Goal: Transaction & Acquisition: Purchase product/service

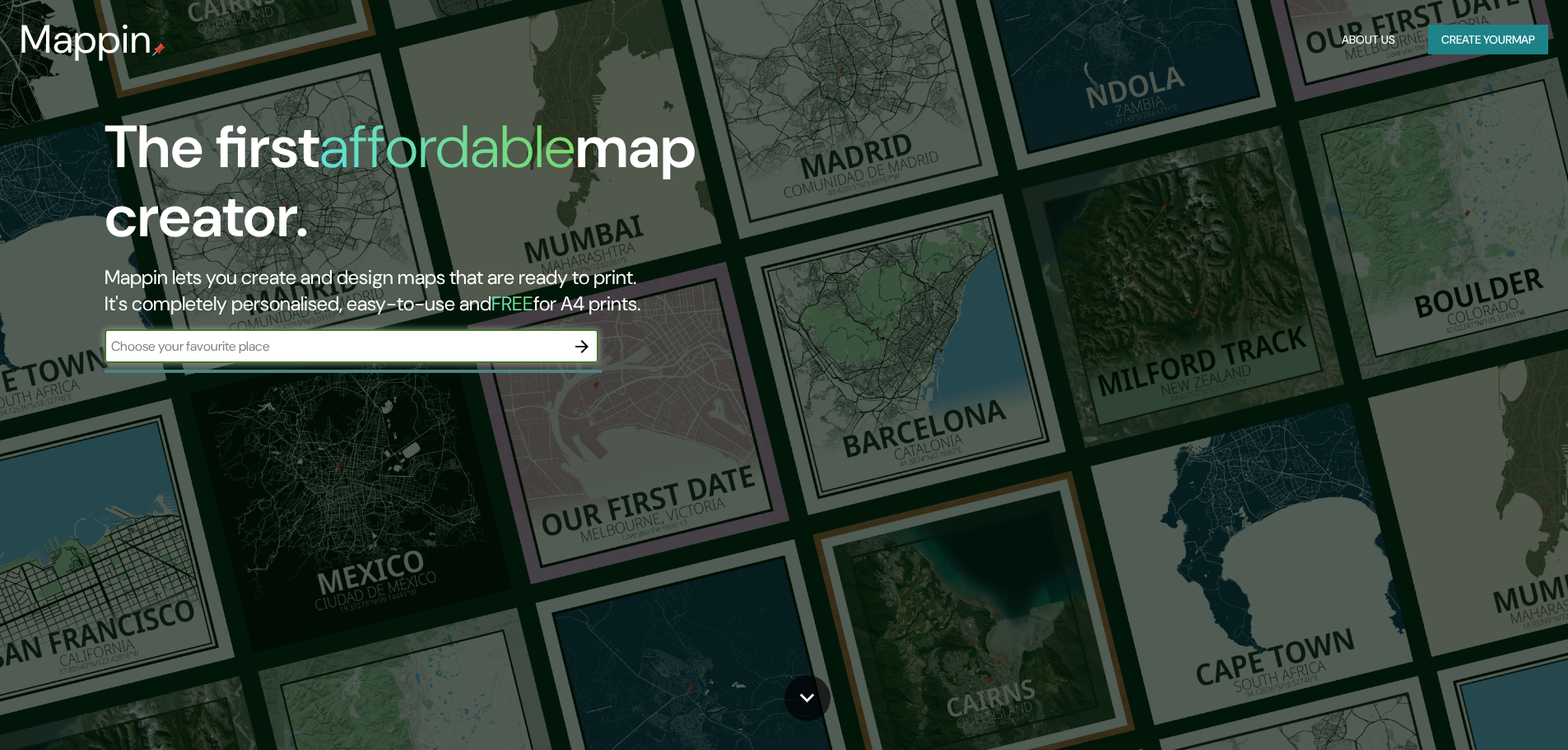
click at [325, 346] on input "text" at bounding box center [335, 346] width 461 height 19
type input "cali"
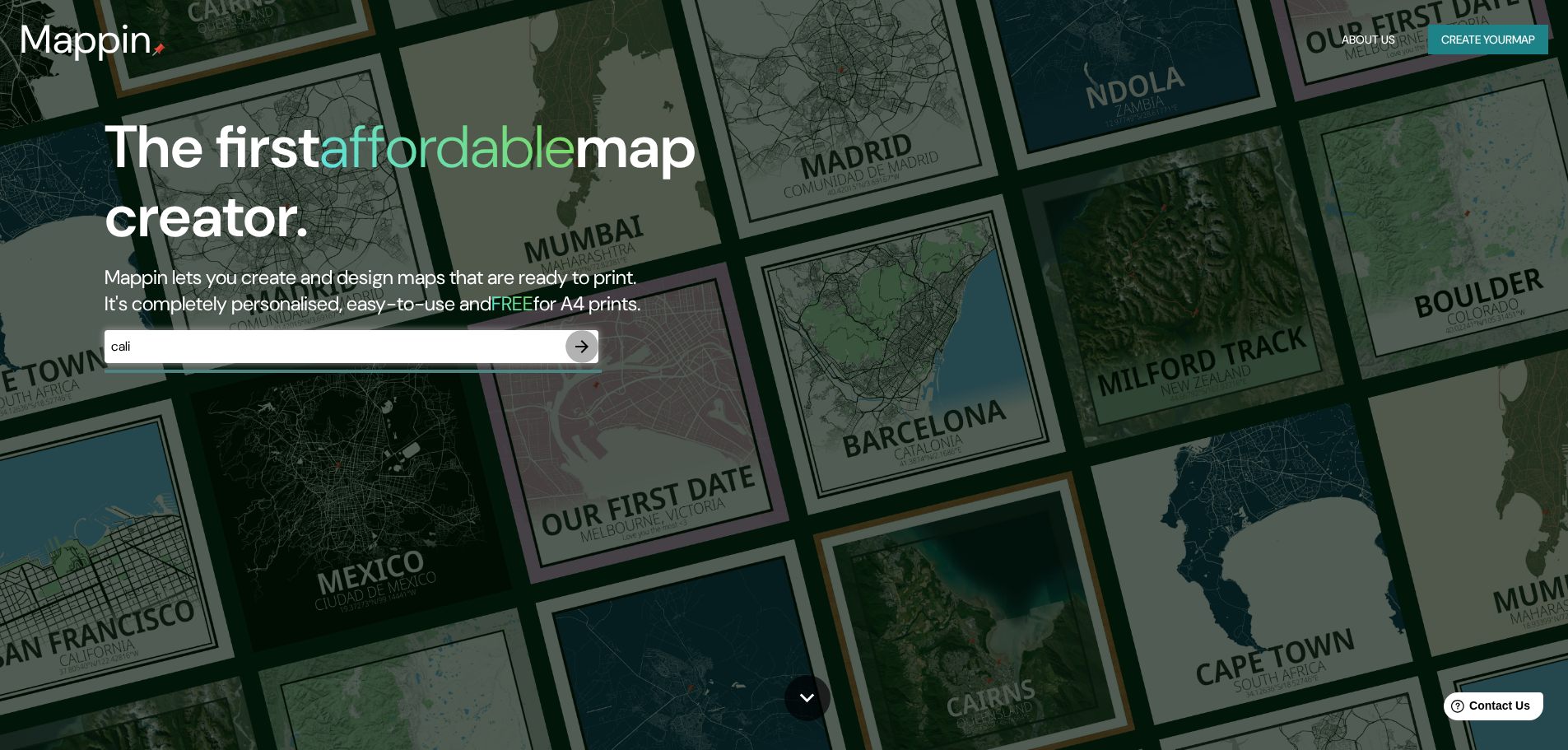
click at [595, 345] on button "button" at bounding box center [582, 346] width 33 height 33
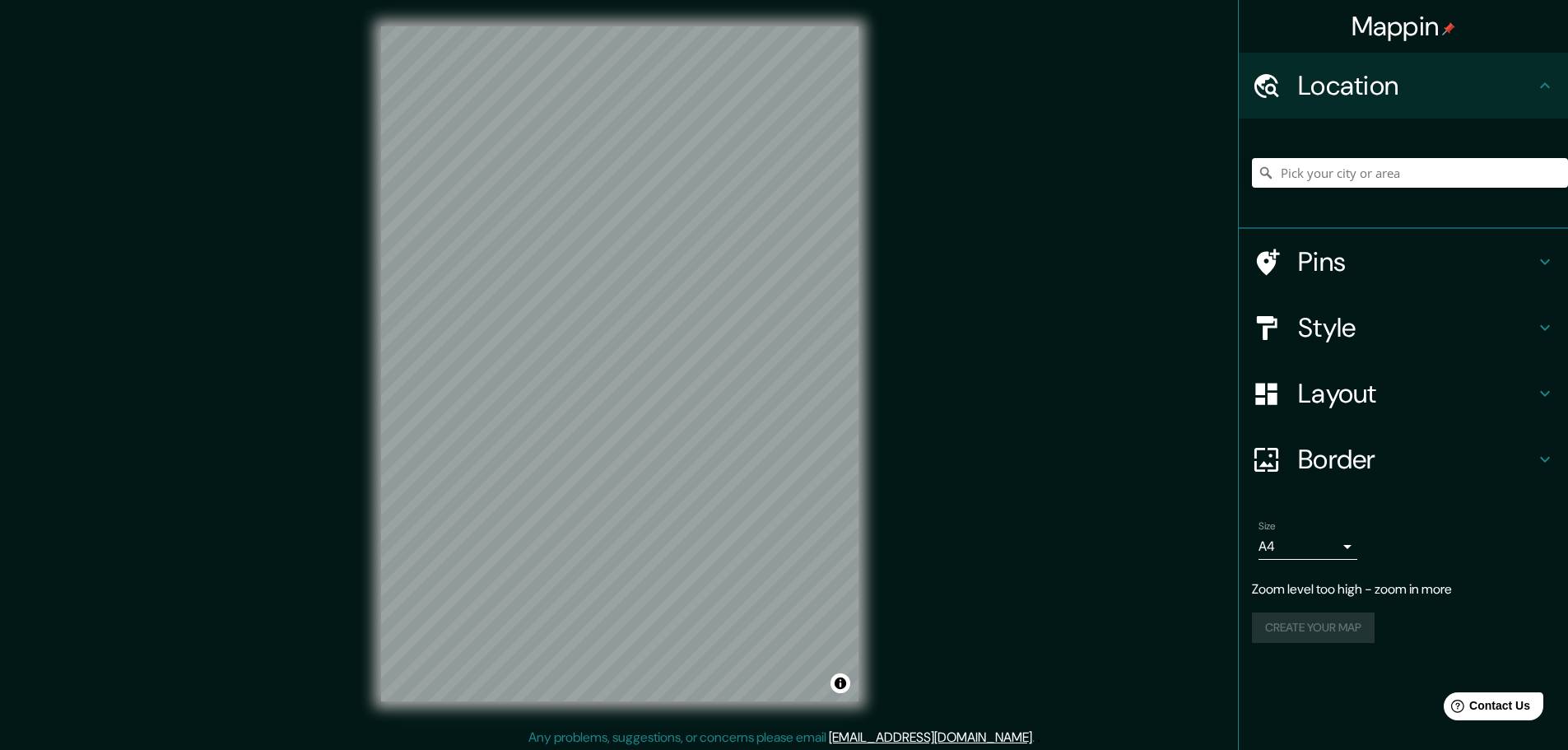
click at [1168, 216] on div "Mappin Location Pins Style Layout Border Choose a border. Hint : you can make l…" at bounding box center [784, 377] width 1568 height 754
click at [1390, 272] on h4 "Pins" at bounding box center [1416, 262] width 237 height 33
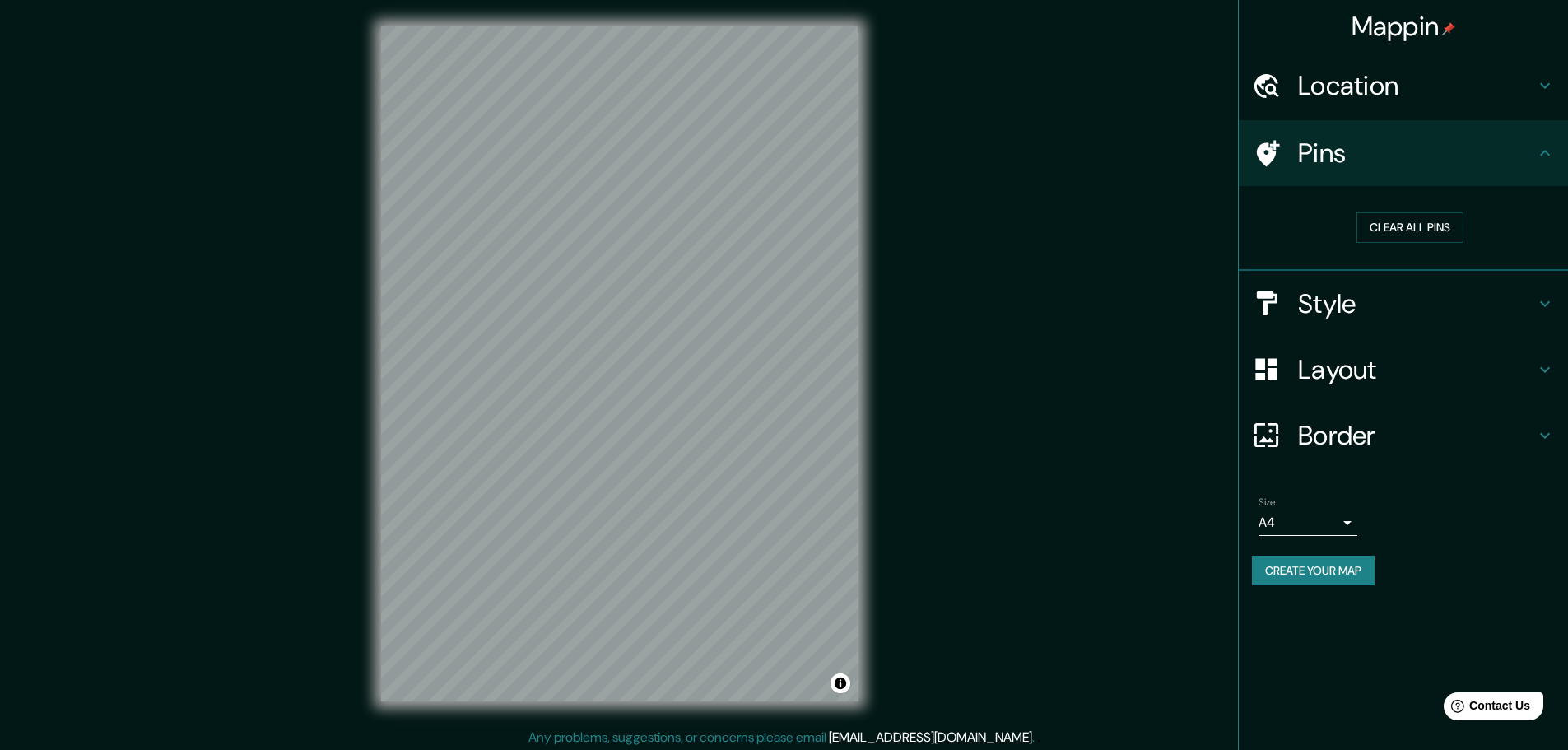
click at [1372, 293] on h4 "Style" at bounding box center [1416, 304] width 237 height 33
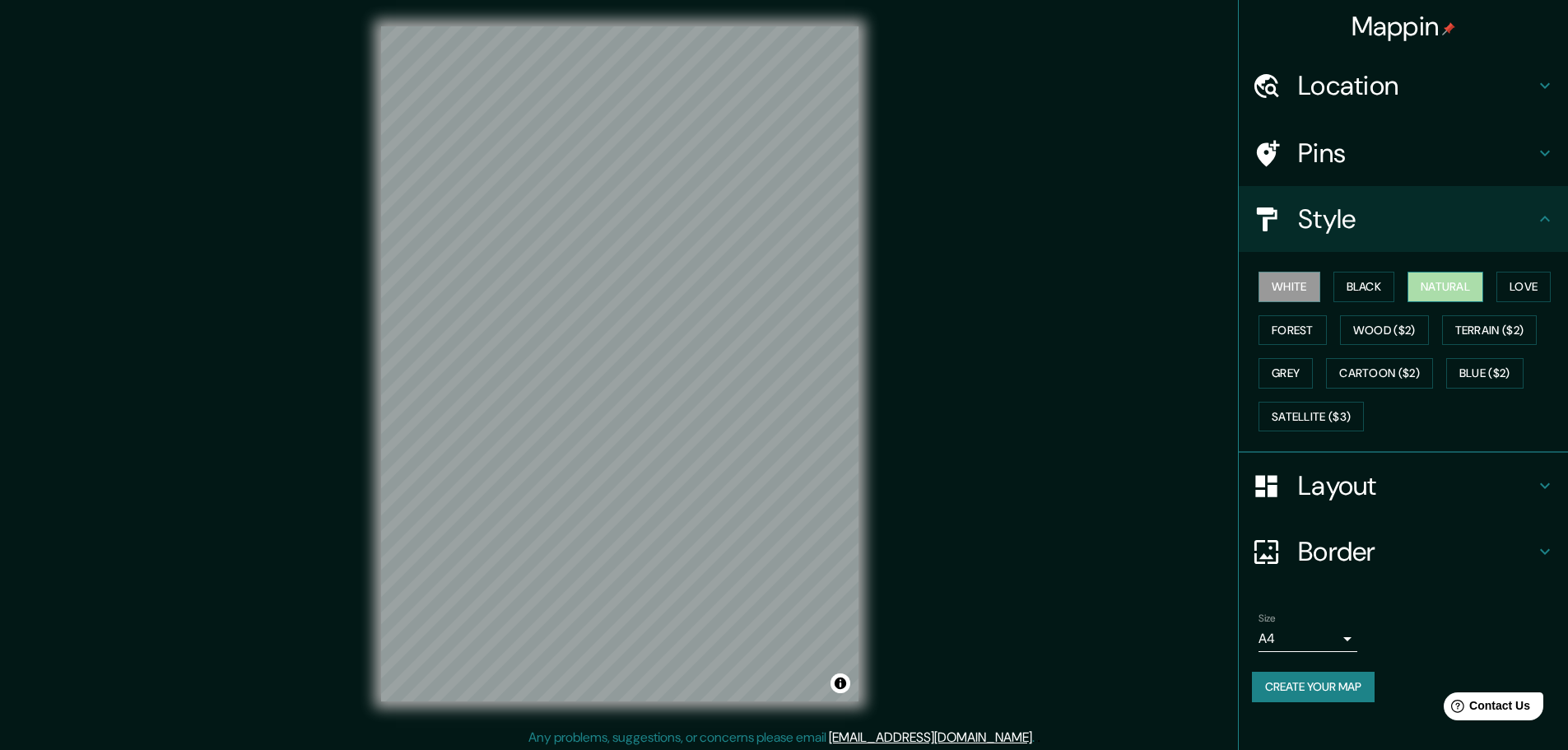
click at [1457, 286] on button "Natural" at bounding box center [1445, 287] width 76 height 31
click at [1515, 285] on button "Love" at bounding box center [1523, 287] width 54 height 31
click at [1313, 317] on button "Forest" at bounding box center [1292, 331] width 68 height 31
click at [1363, 318] on button "Wood ($2)" at bounding box center [1384, 331] width 89 height 31
click at [1310, 375] on button "Grey" at bounding box center [1285, 373] width 54 height 31
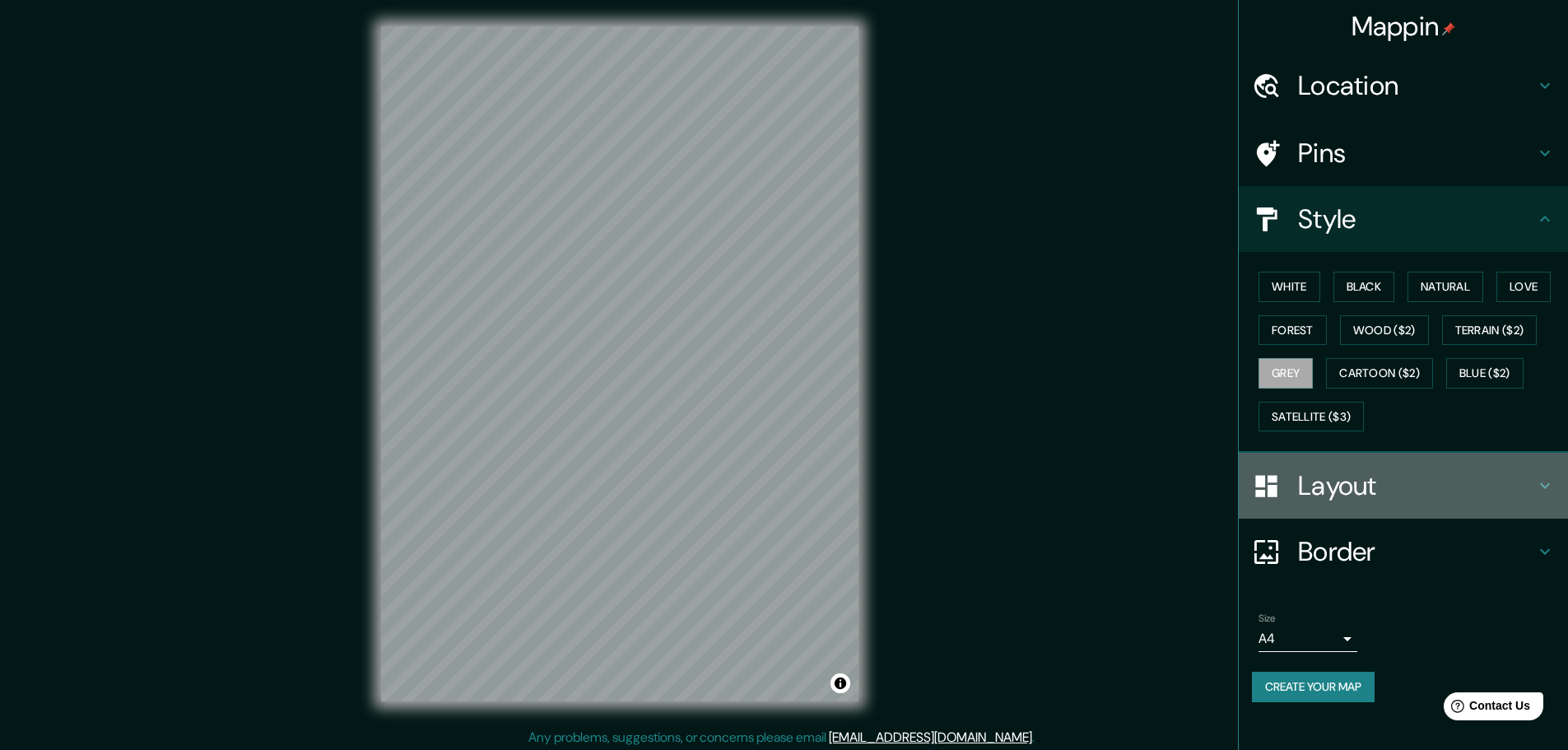
click at [1315, 469] on h4 "Layout" at bounding box center [1416, 486] width 237 height 33
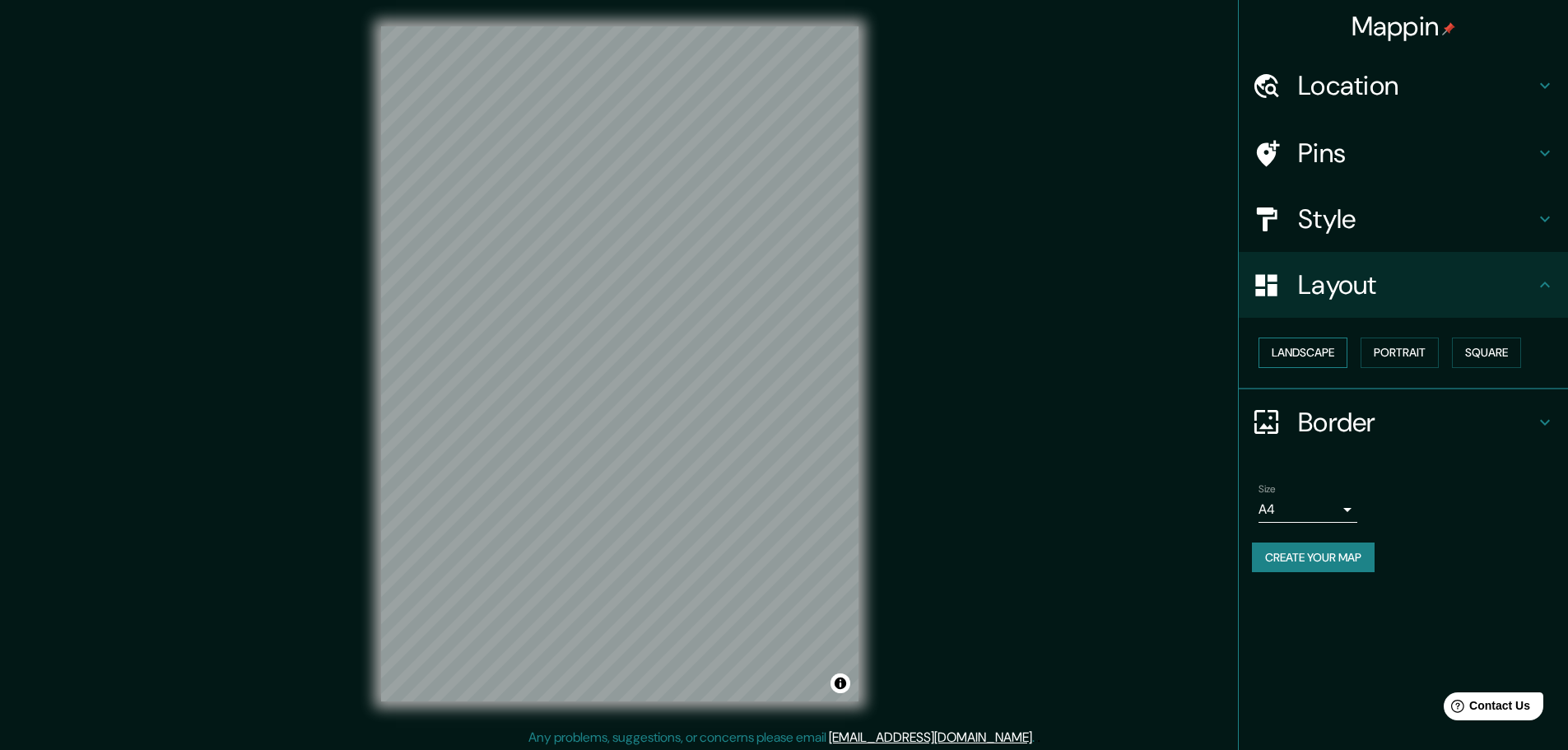
click at [1296, 352] on button "Landscape" at bounding box center [1302, 352] width 89 height 31
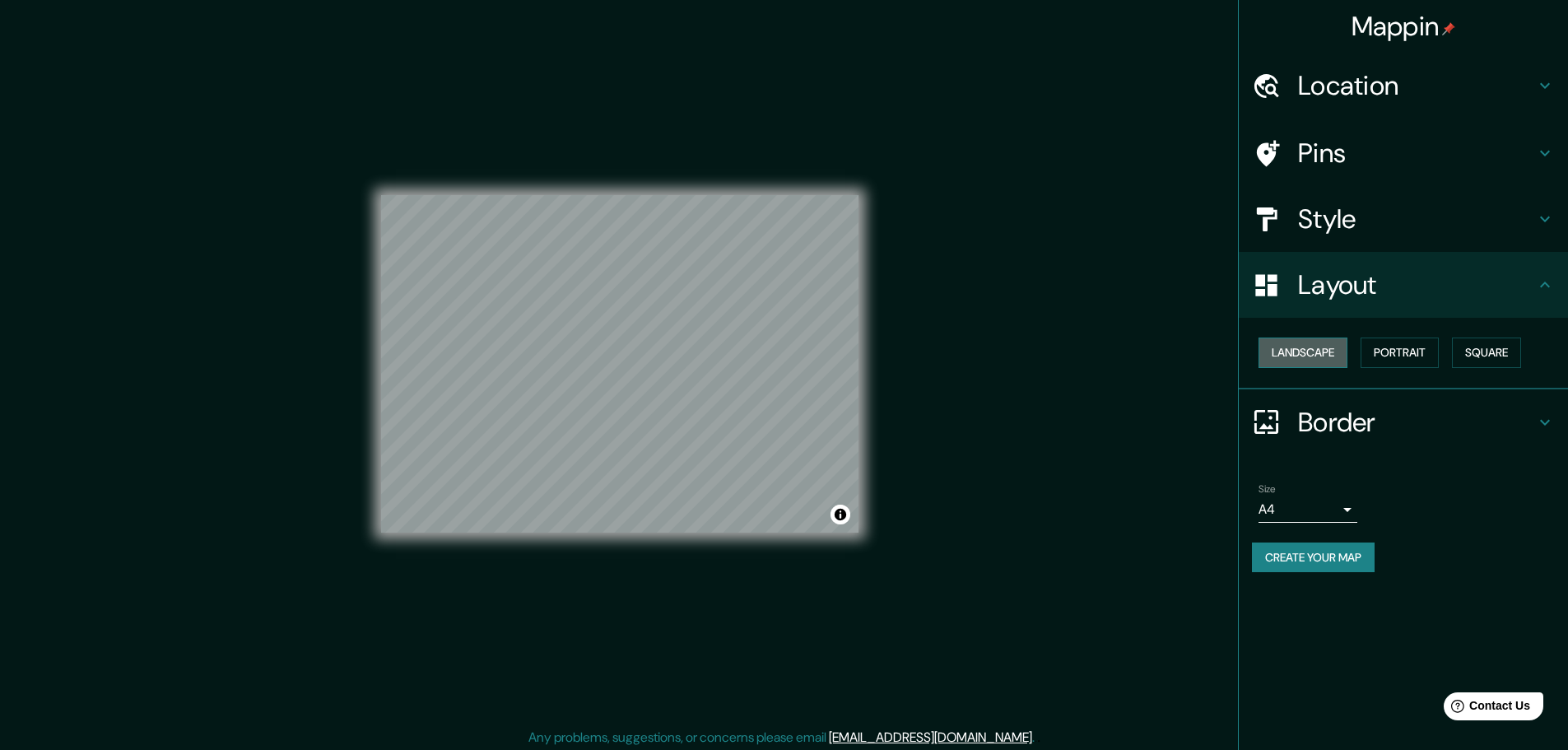
click at [1296, 352] on button "Landscape" at bounding box center [1302, 352] width 89 height 31
click at [1405, 355] on button "Portrait" at bounding box center [1399, 352] width 78 height 31
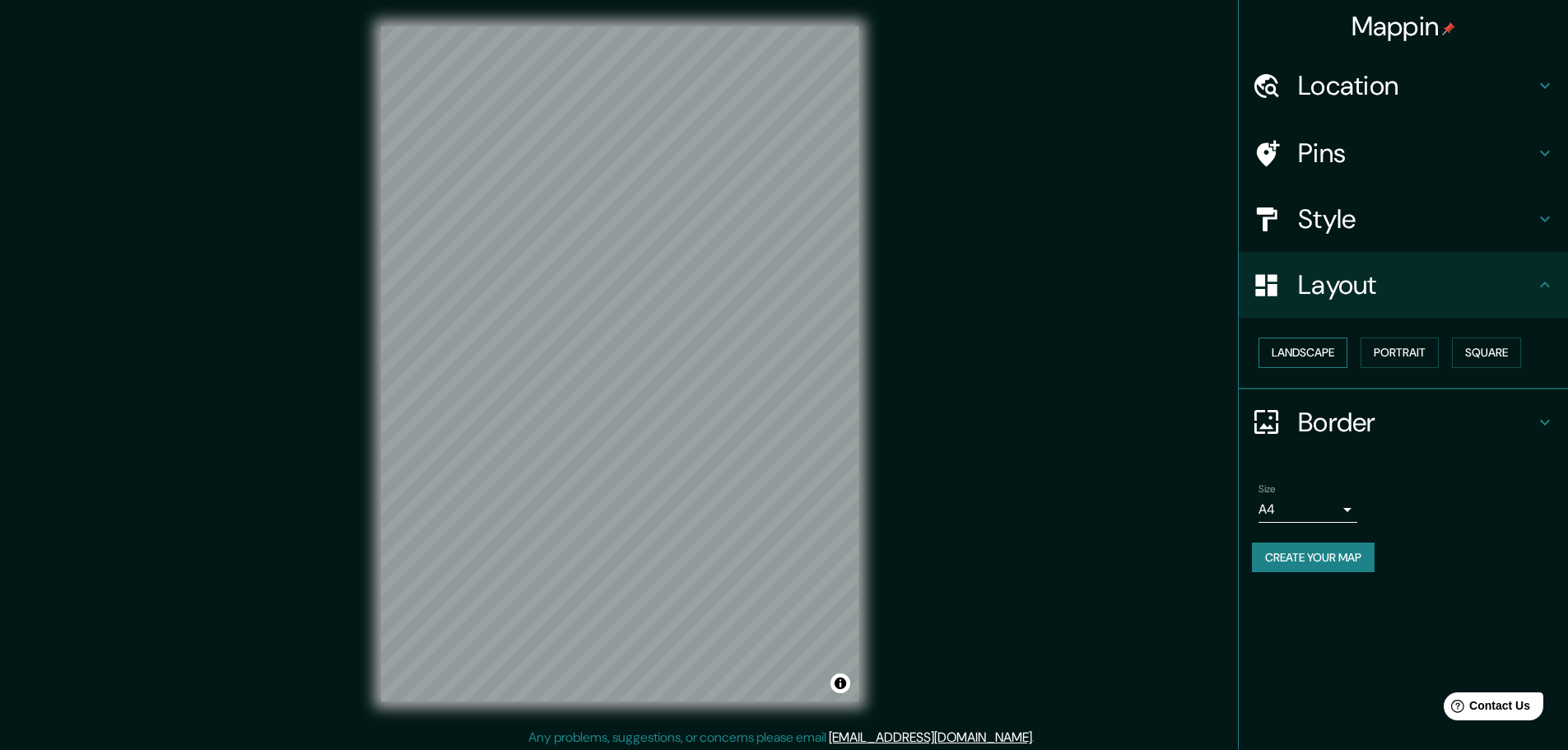
click at [1321, 355] on button "Landscape" at bounding box center [1302, 352] width 89 height 31
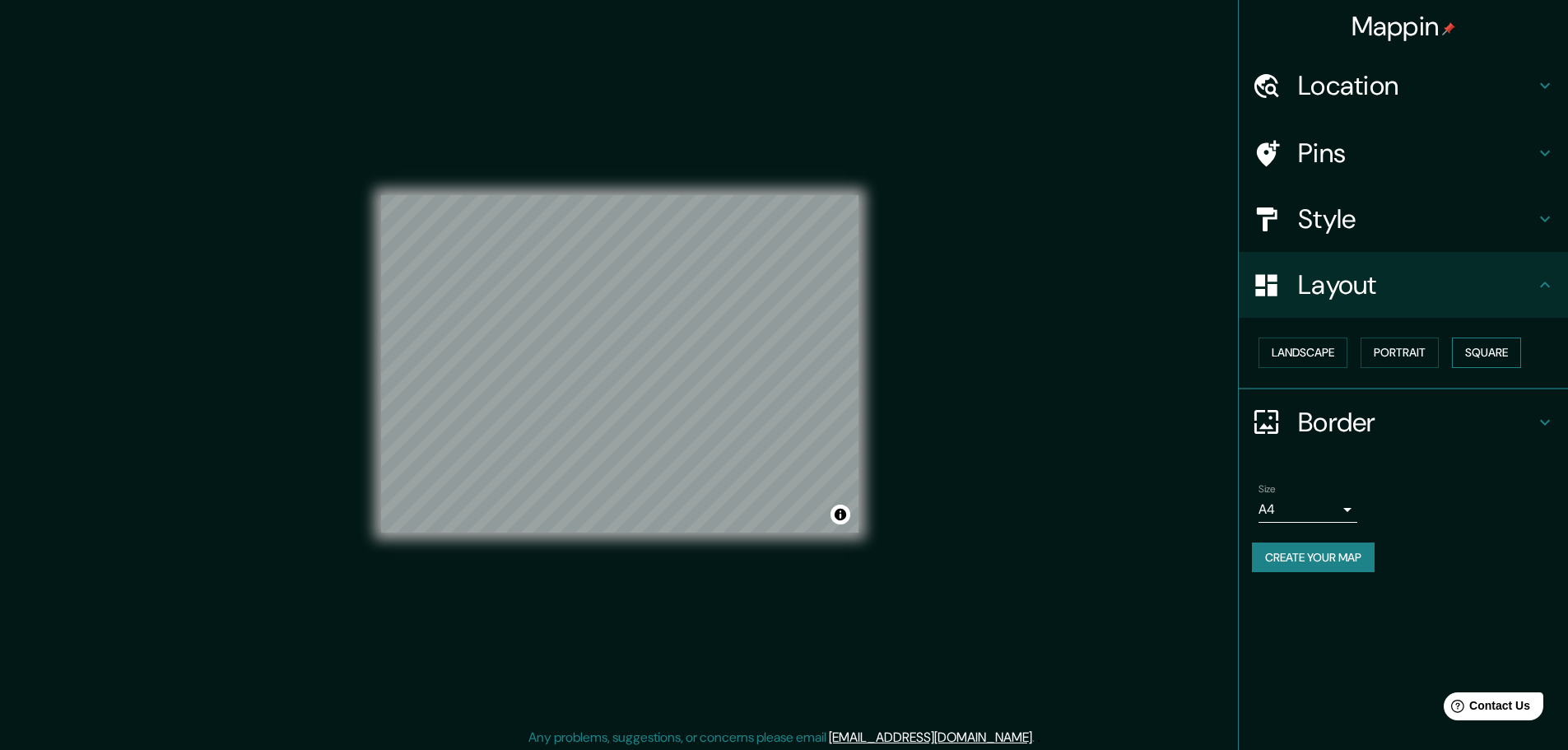
click at [1521, 346] on button "Square" at bounding box center [1486, 352] width 69 height 31
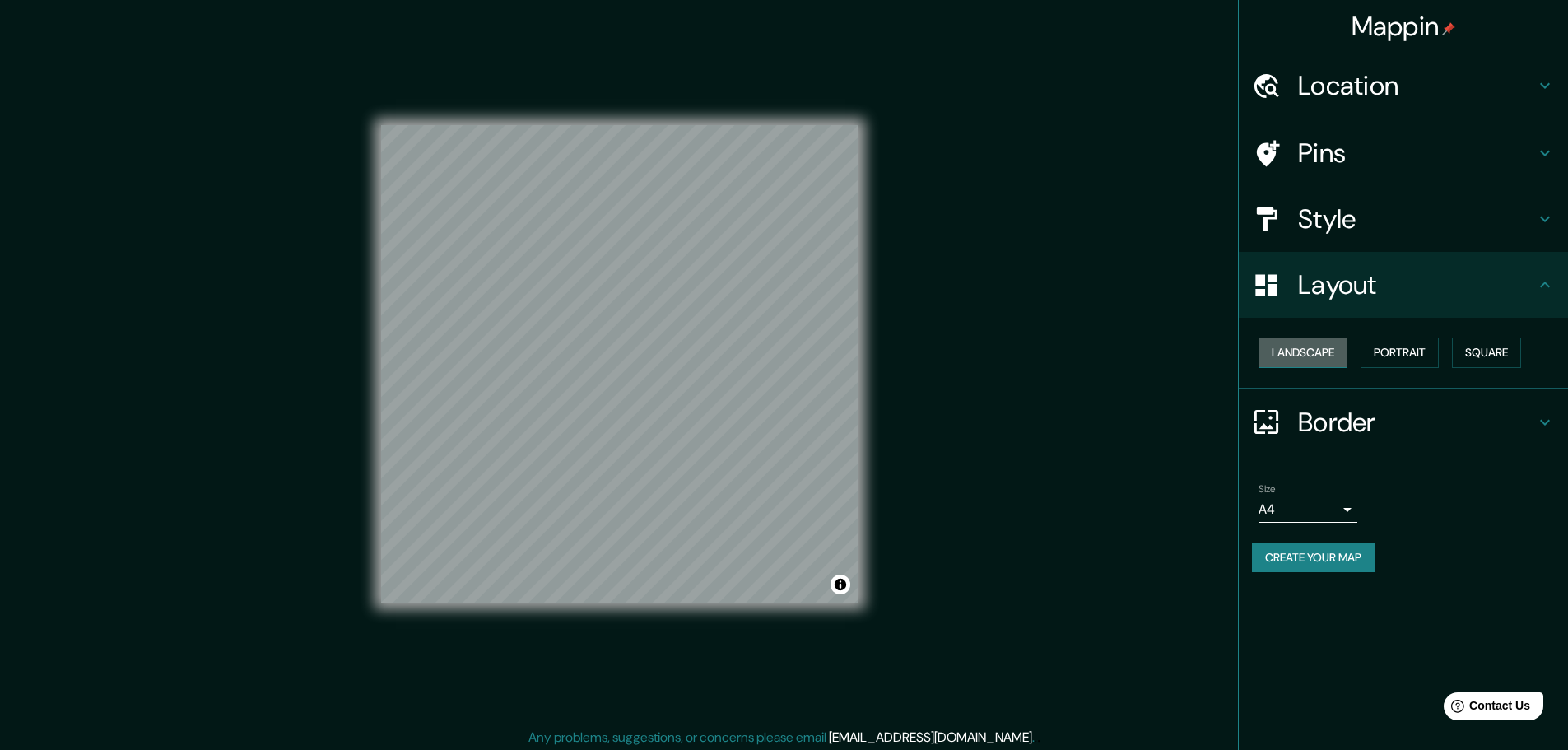
click at [1335, 347] on button "Landscape" at bounding box center [1302, 352] width 89 height 31
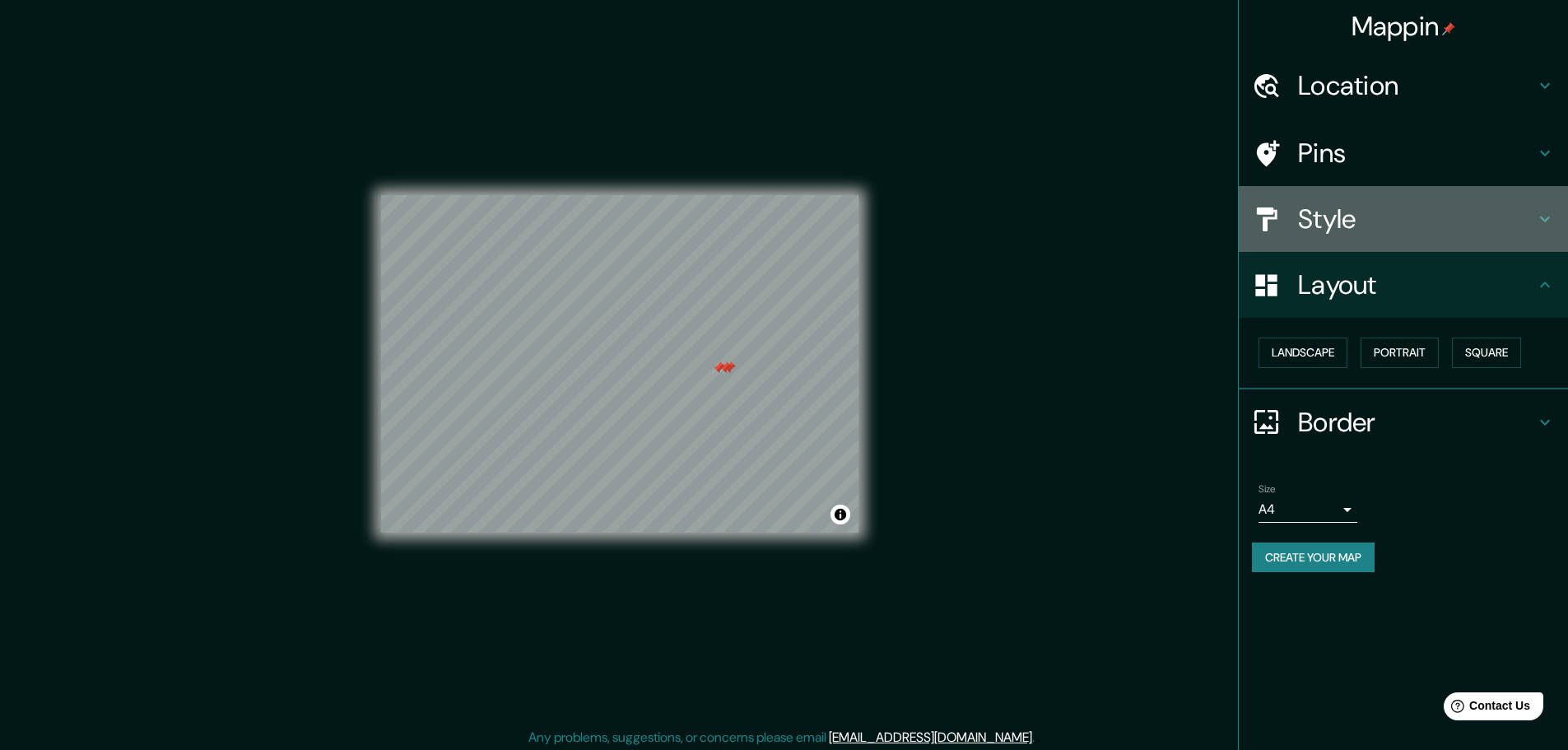
drag, startPoint x: 1394, startPoint y: 187, endPoint x: 1379, endPoint y: 169, distance: 23.4
click at [1392, 186] on div "Style" at bounding box center [1403, 218] width 329 height 66
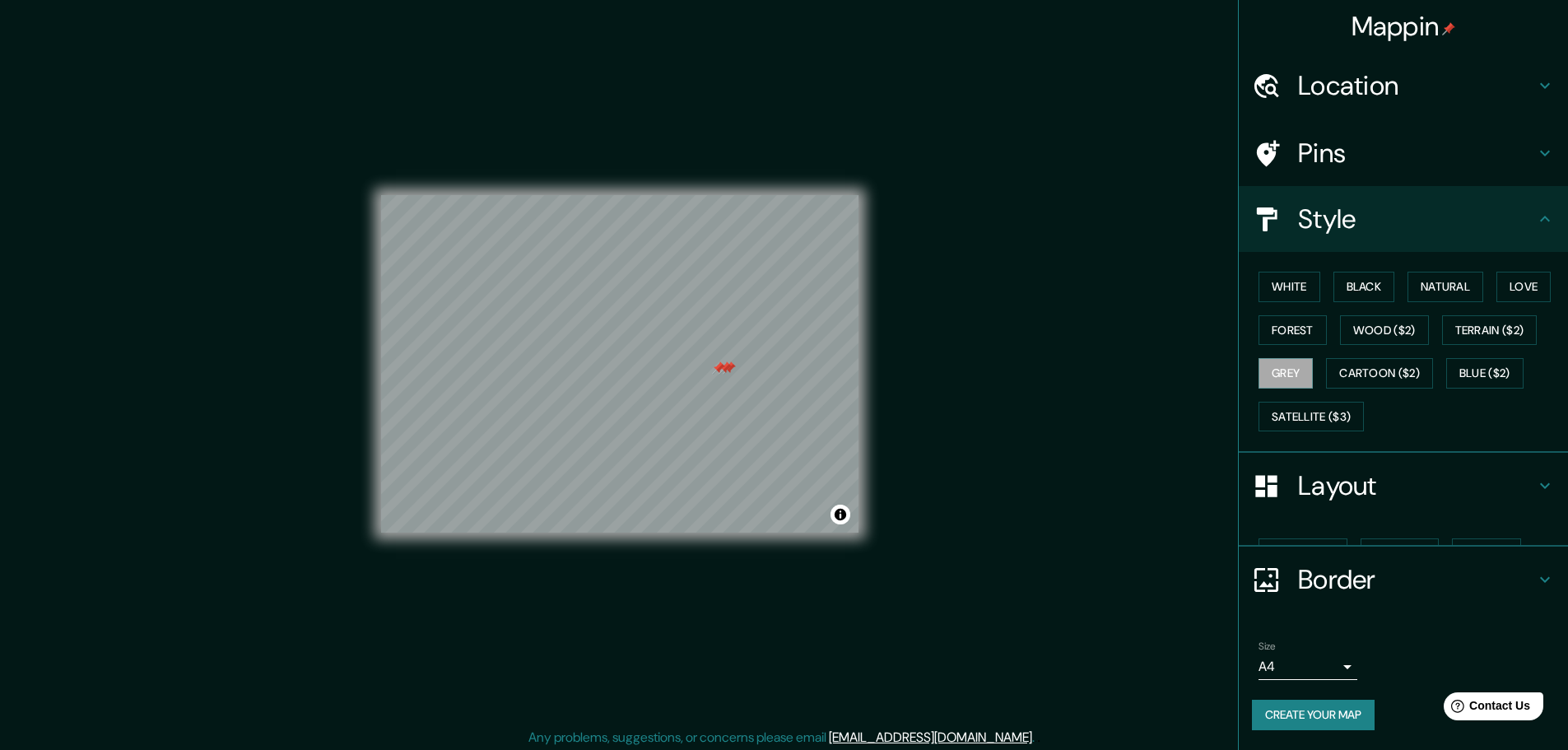
click at [1370, 152] on h4 "Pins" at bounding box center [1416, 153] width 237 height 33
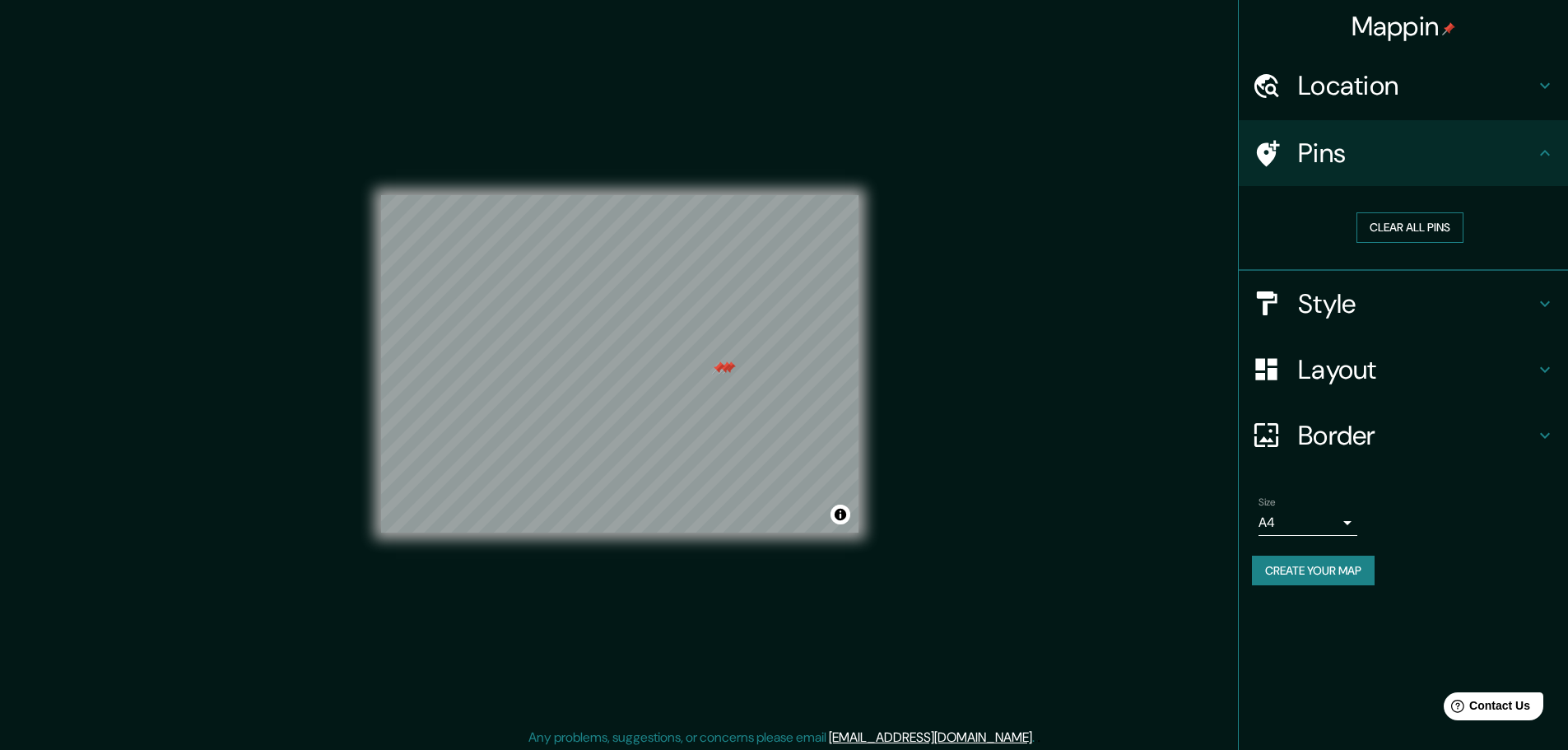
click at [1433, 232] on button "Clear all pins" at bounding box center [1409, 228] width 107 height 31
click at [1342, 576] on button "Create your map" at bounding box center [1313, 571] width 123 height 31
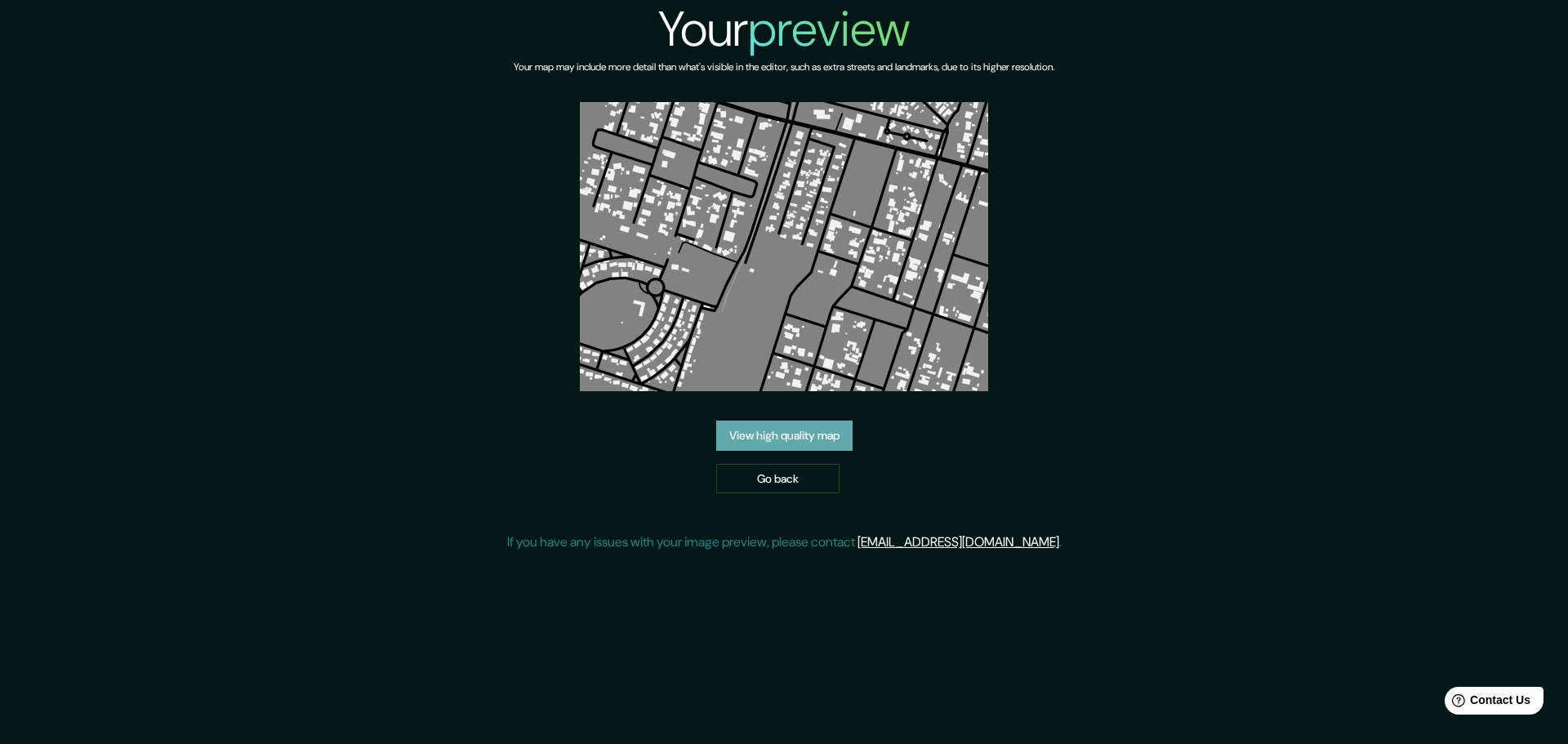
click at [806, 437] on link "View high quality map" at bounding box center [784, 435] width 136 height 30
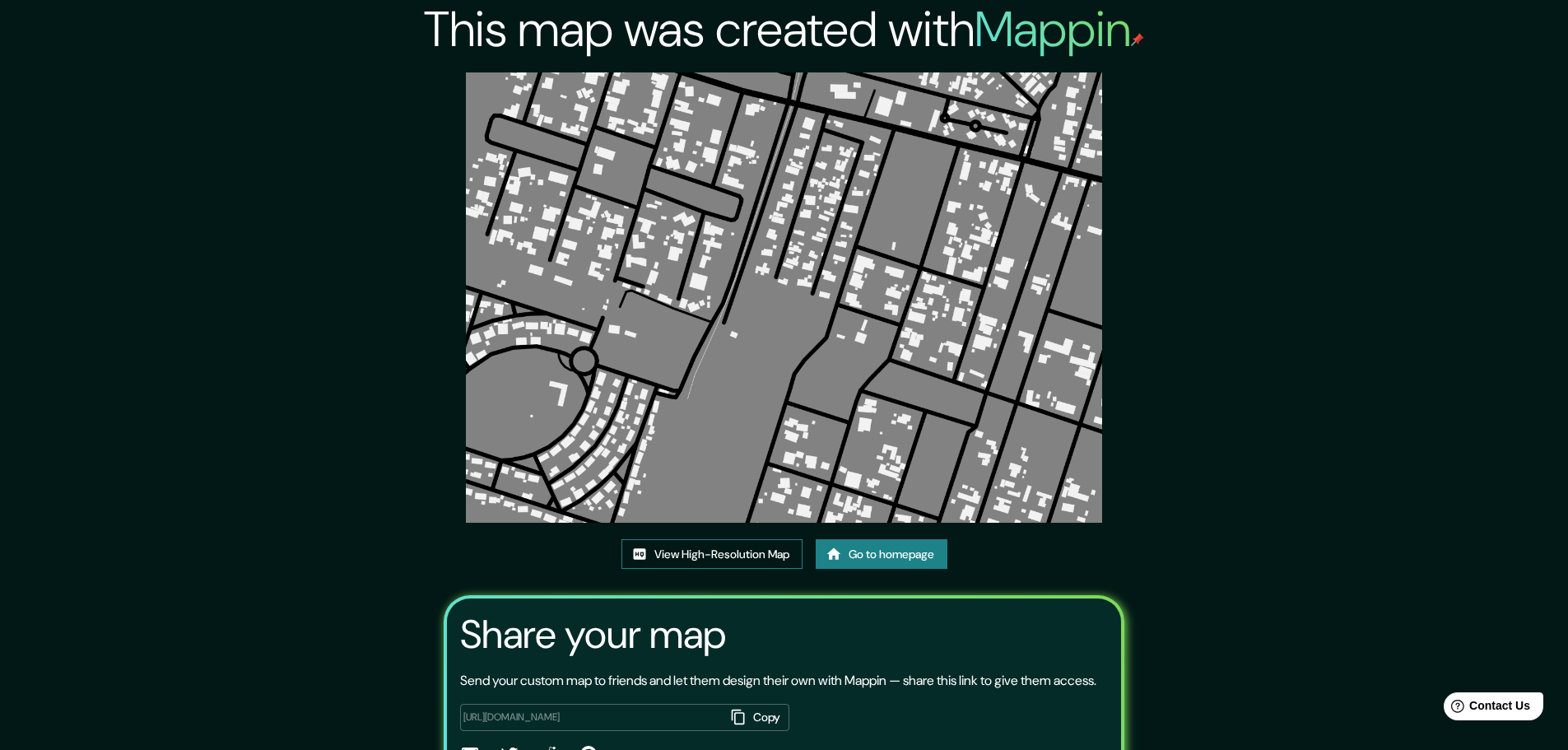
click at [732, 563] on link "View High-Resolution Map" at bounding box center [712, 554] width 181 height 31
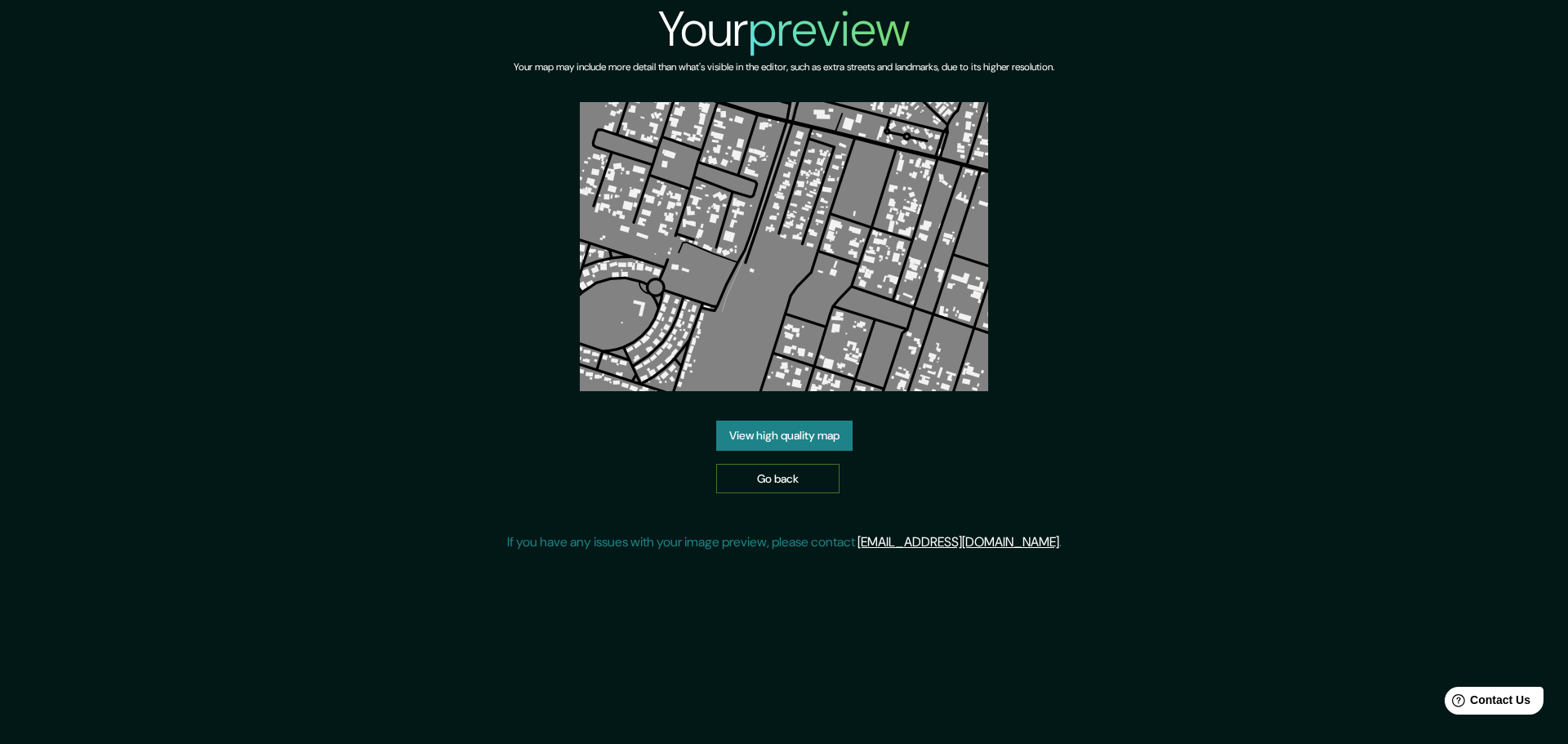
click at [803, 471] on link "Go back" at bounding box center [778, 479] width 124 height 30
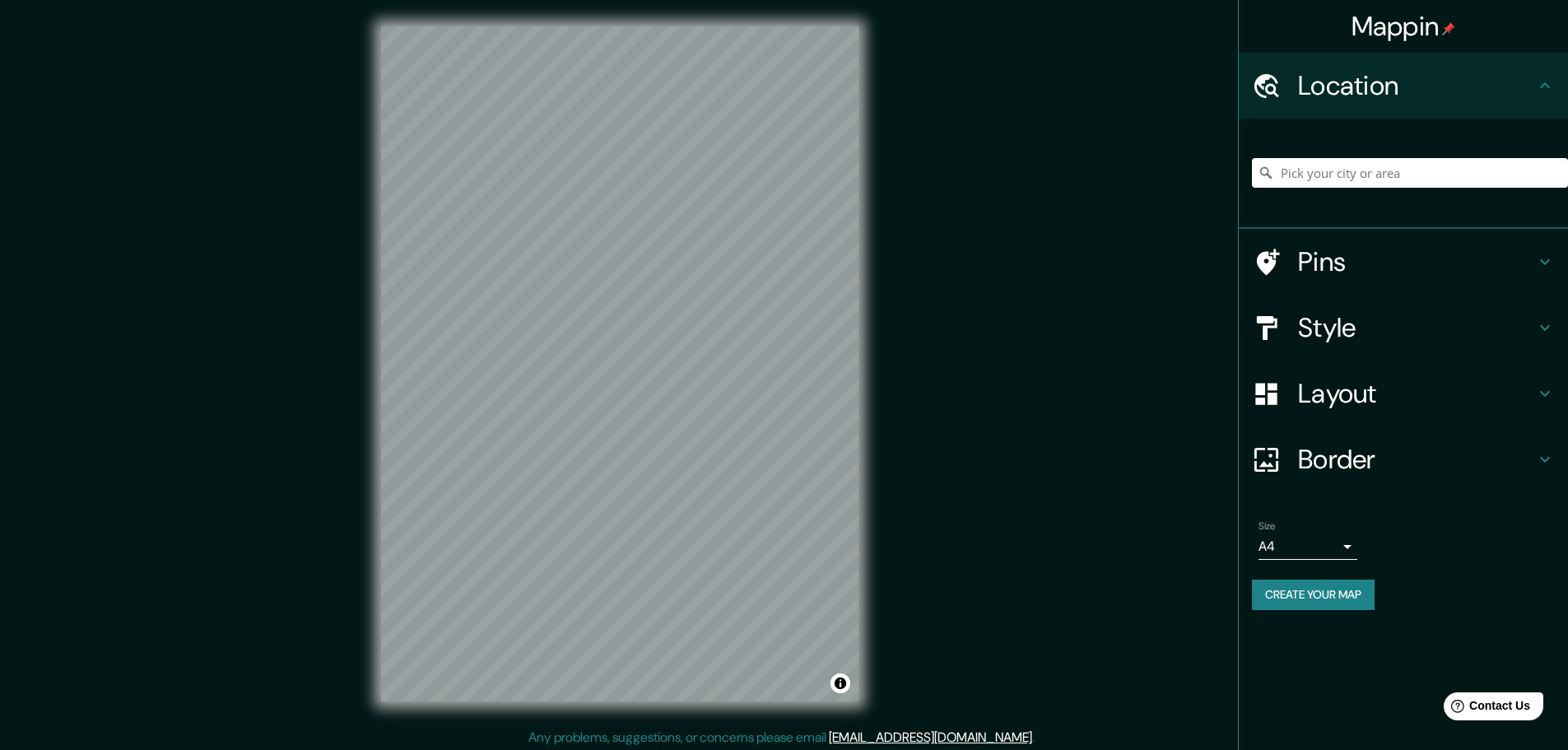
click at [1361, 252] on h4 "Pins" at bounding box center [1416, 262] width 237 height 33
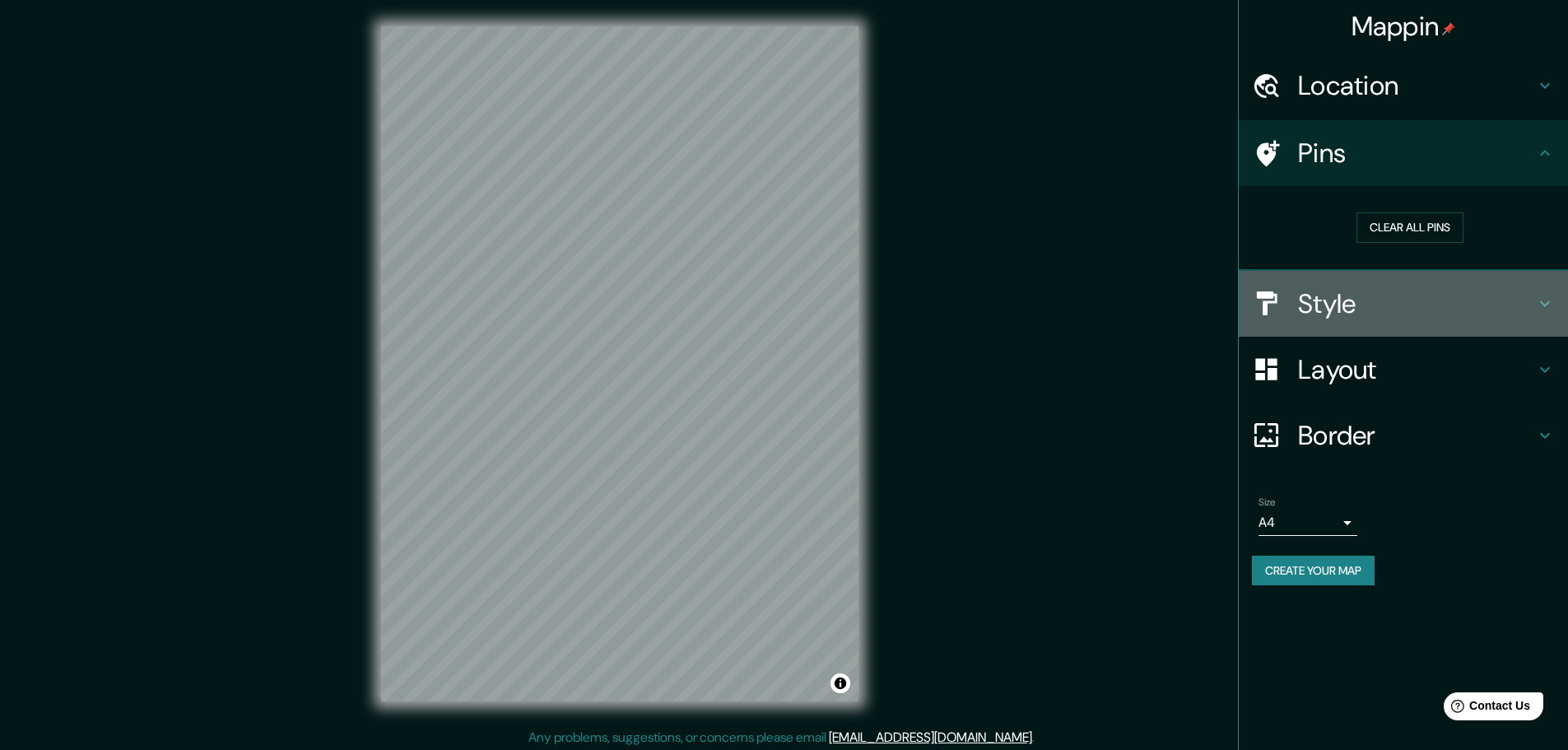
click at [1349, 326] on div "Style" at bounding box center [1403, 303] width 329 height 66
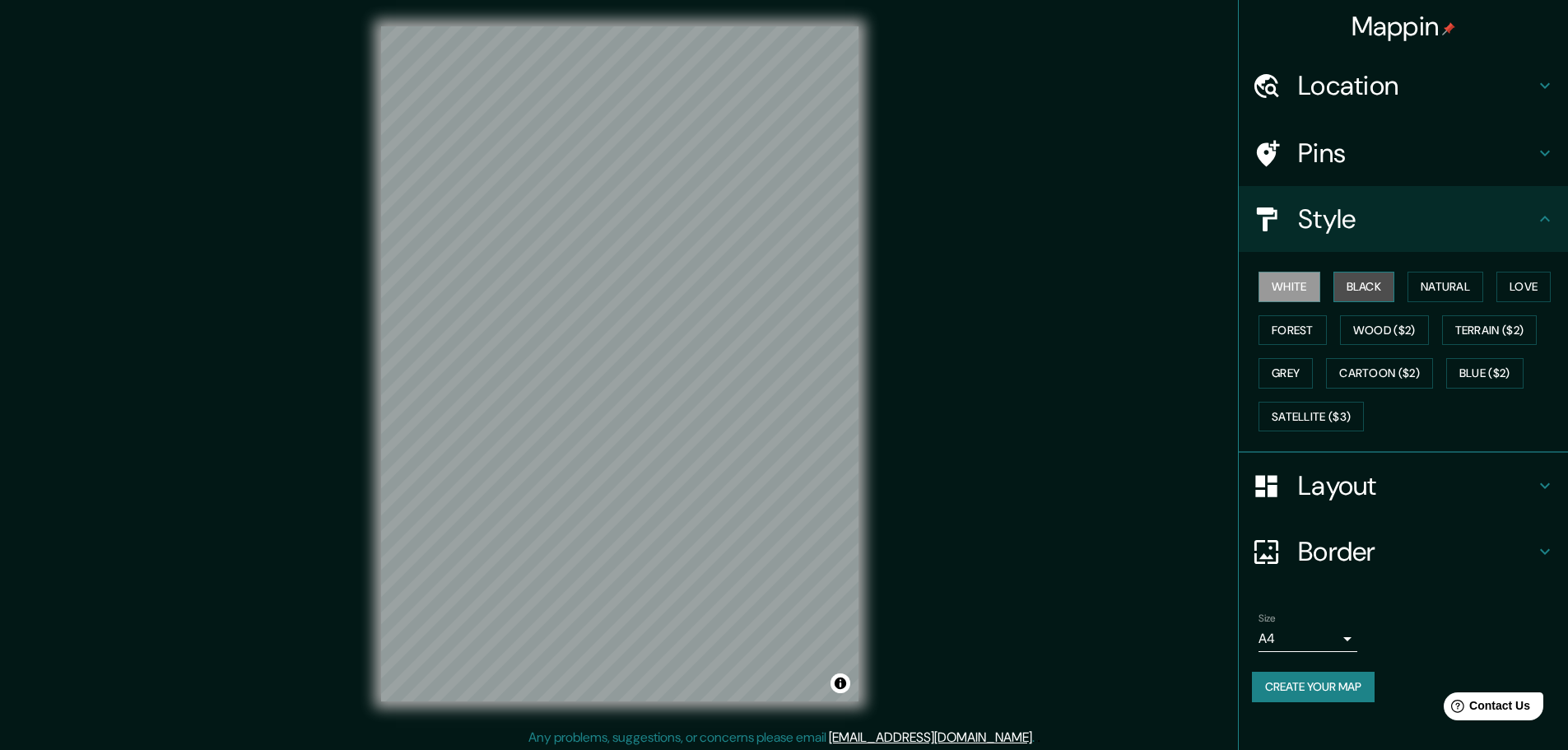
click at [1345, 292] on button "Black" at bounding box center [1364, 287] width 61 height 31
click at [1461, 281] on button "Natural" at bounding box center [1445, 287] width 76 height 31
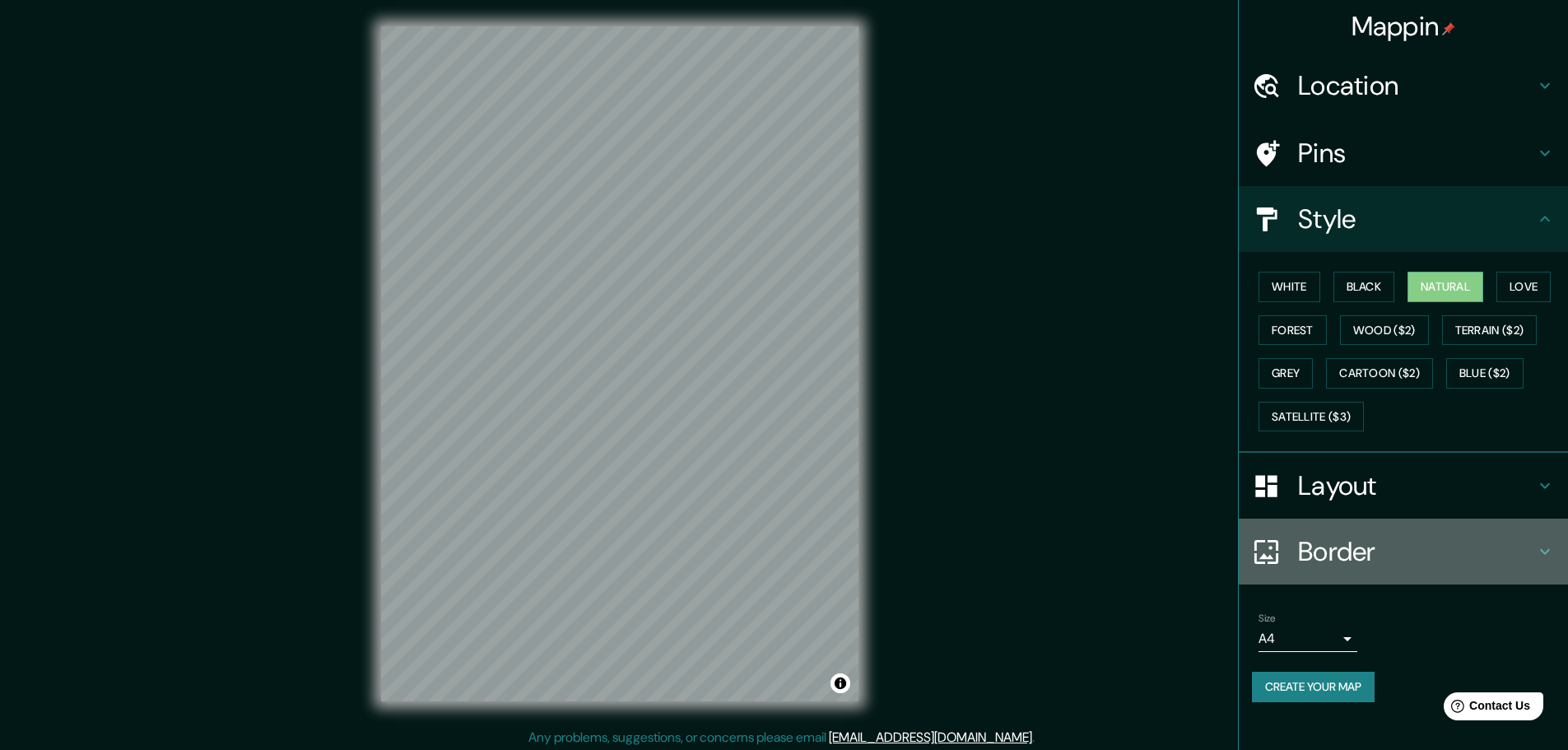
click at [1322, 532] on div "Border" at bounding box center [1403, 551] width 329 height 66
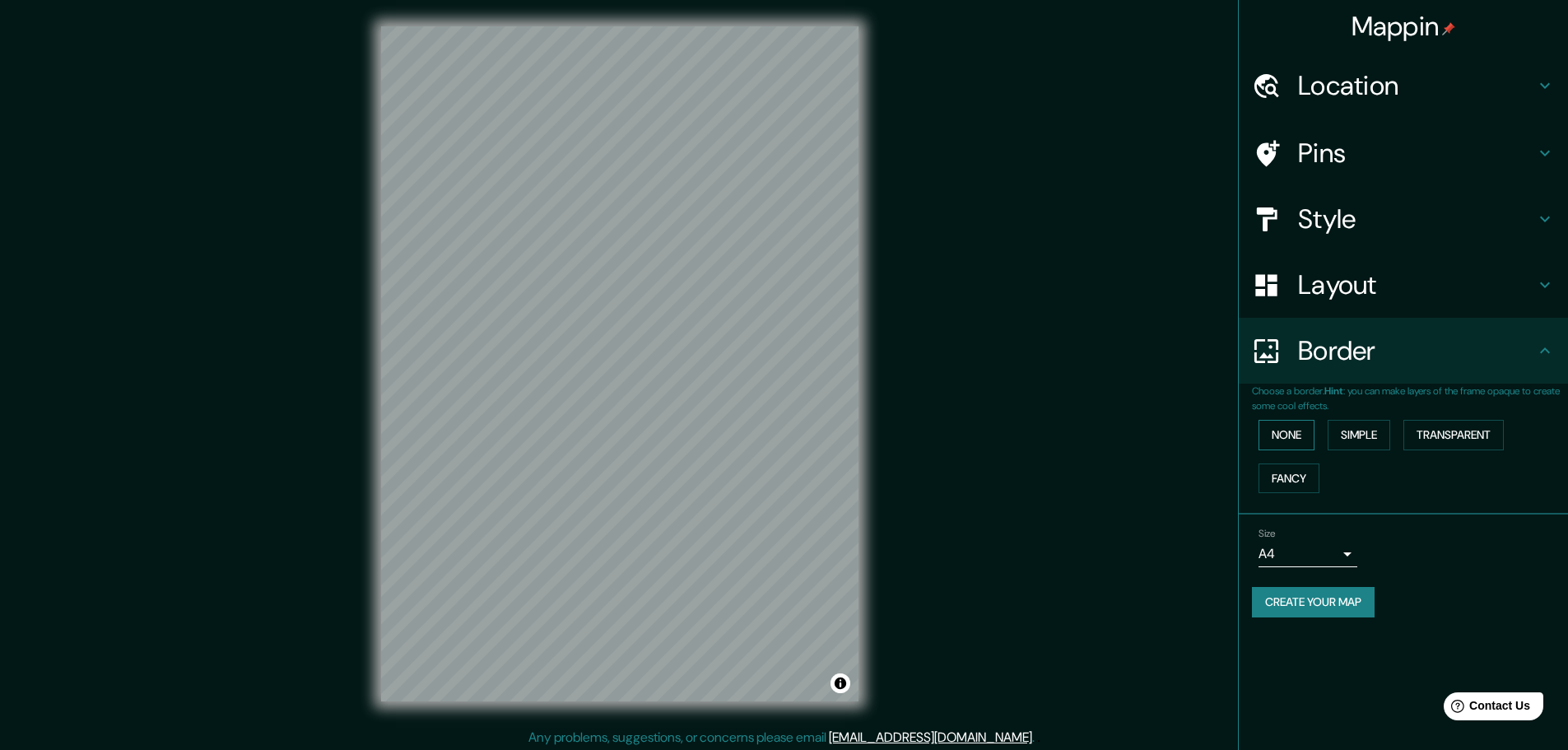
click at [1288, 429] on button "None" at bounding box center [1286, 434] width 56 height 31
click at [1329, 429] on button "Simple" at bounding box center [1358, 434] width 62 height 31
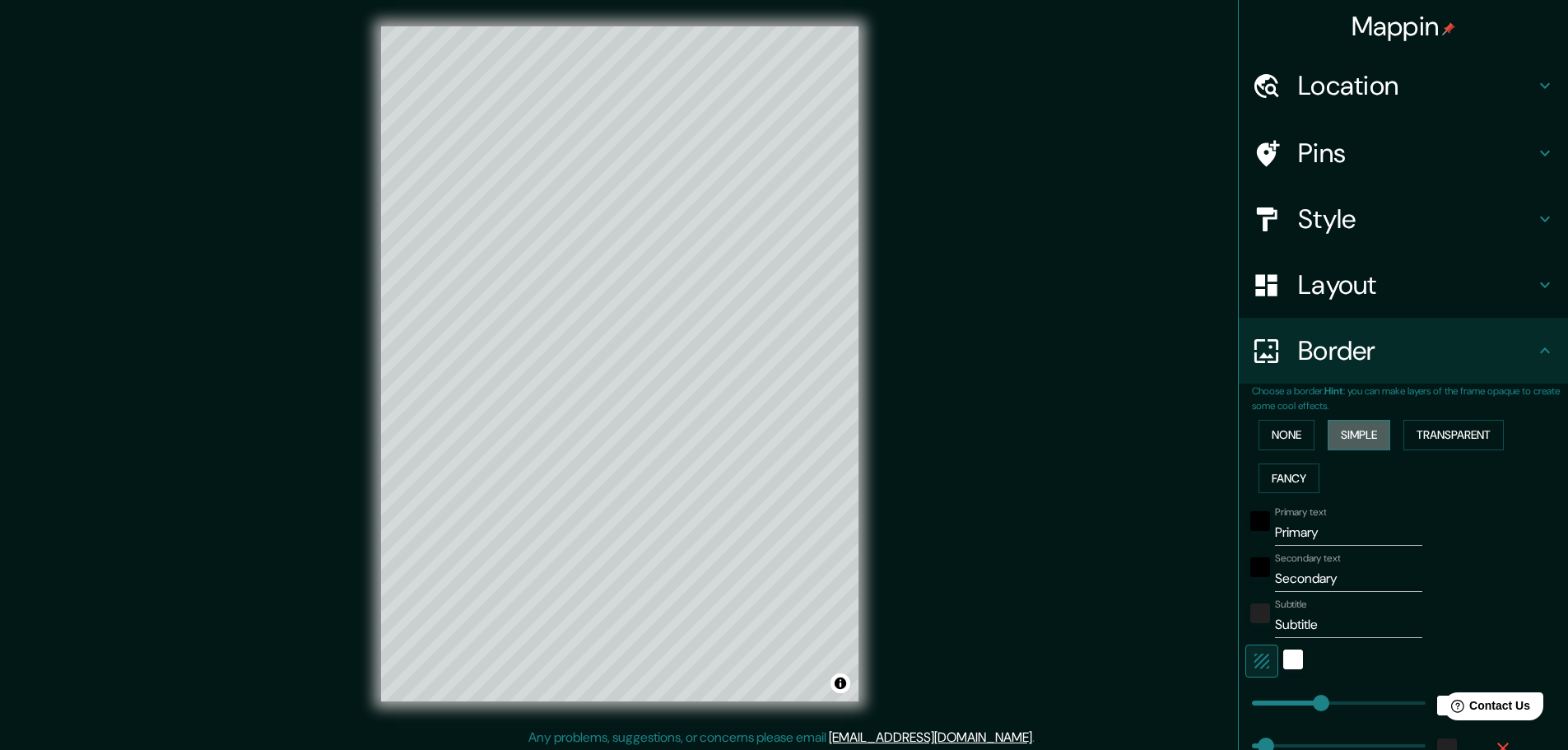
click at [1330, 438] on button "Simple" at bounding box center [1358, 434] width 62 height 31
type input "46"
click at [1303, 437] on button "None" at bounding box center [1286, 434] width 56 height 31
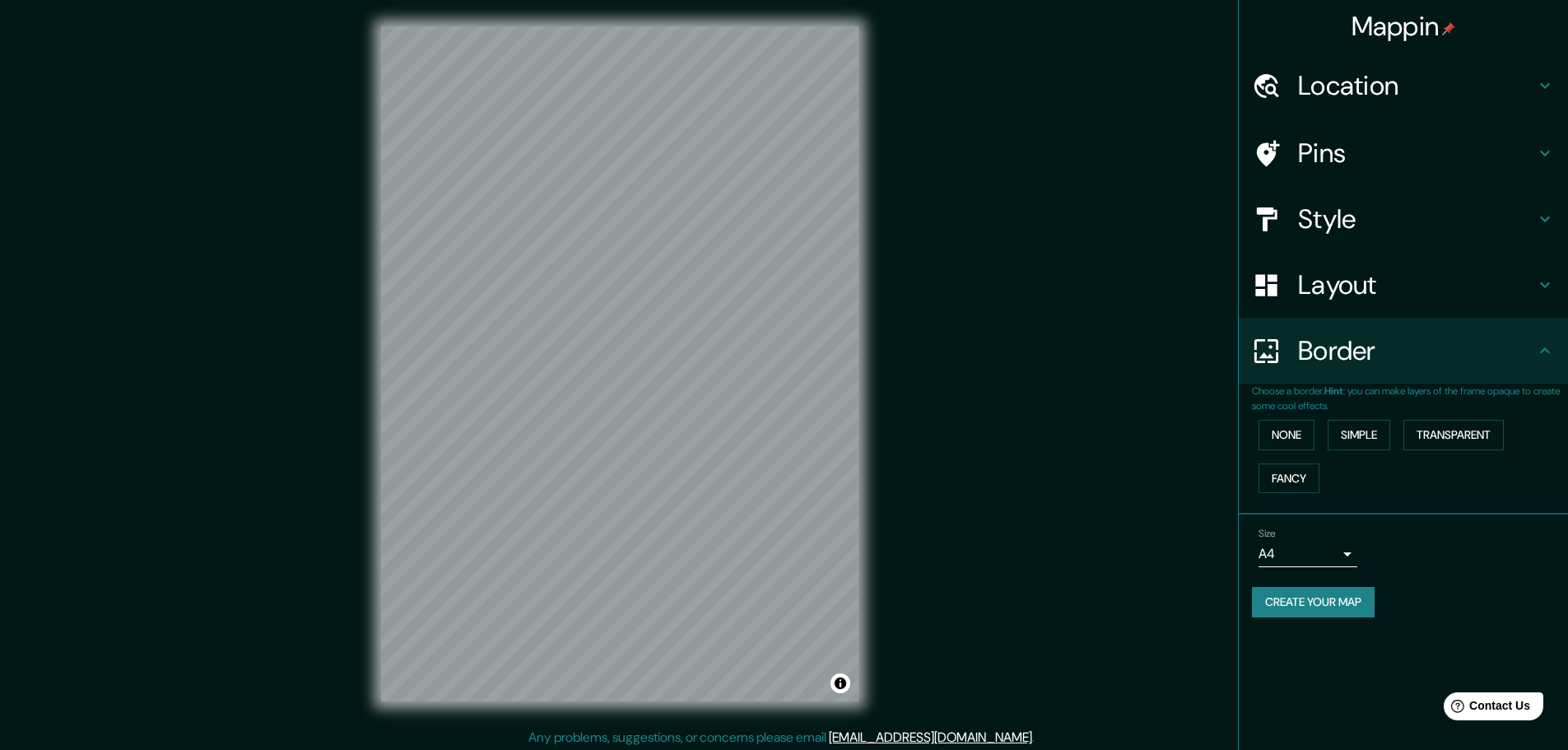
click at [1310, 308] on div "Layout" at bounding box center [1403, 284] width 329 height 66
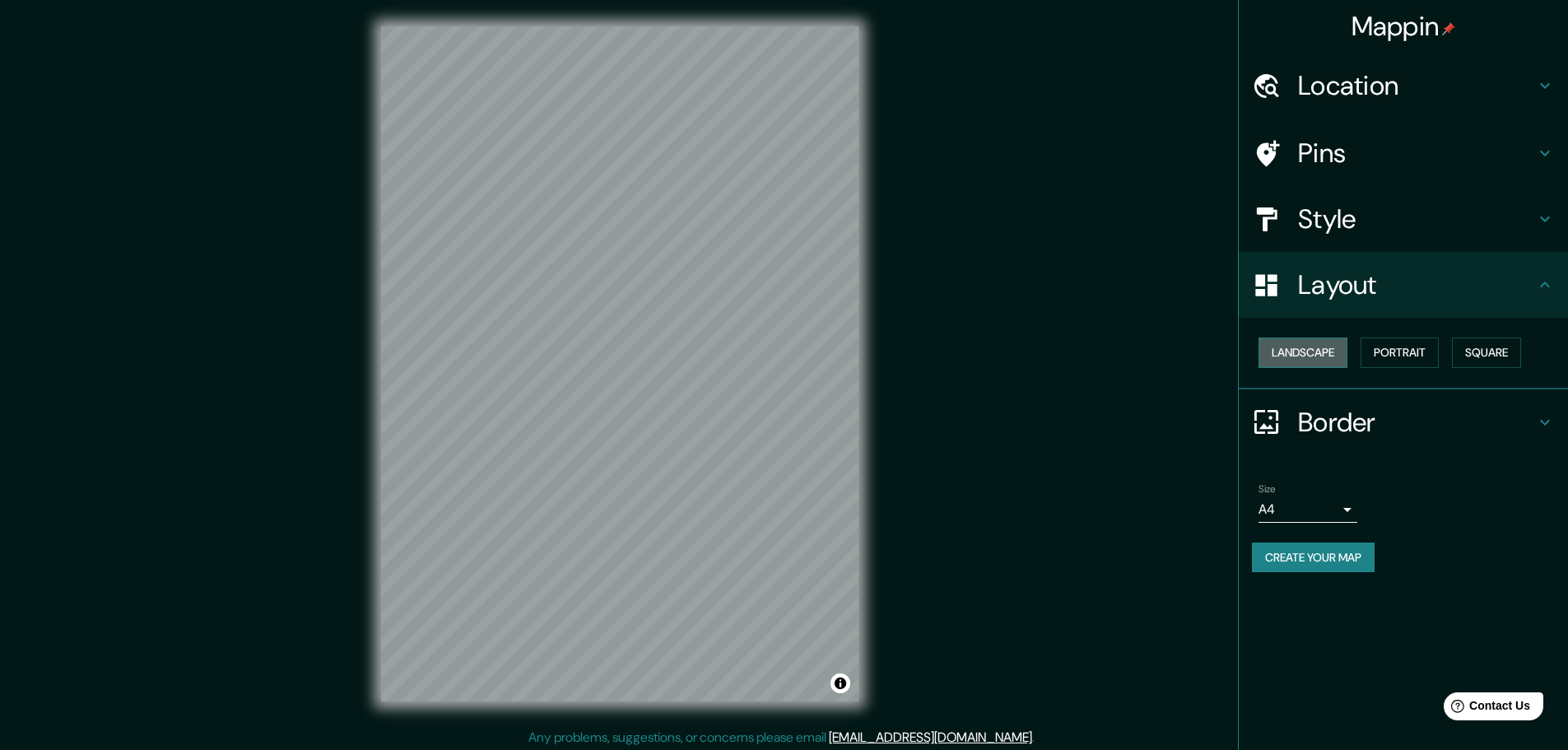
click at [1293, 356] on button "Landscape" at bounding box center [1302, 352] width 89 height 31
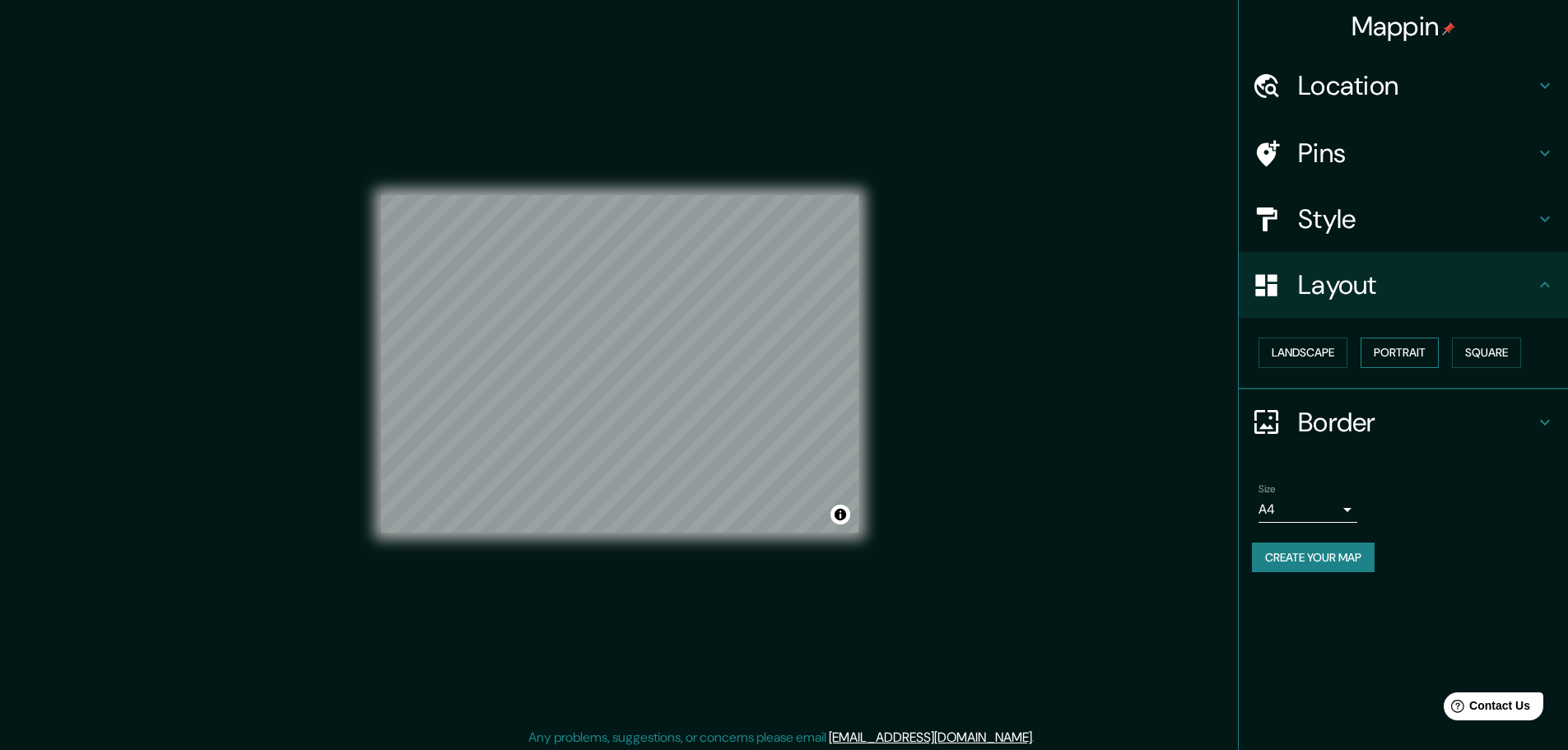
click at [1397, 355] on button "Portrait" at bounding box center [1399, 352] width 78 height 31
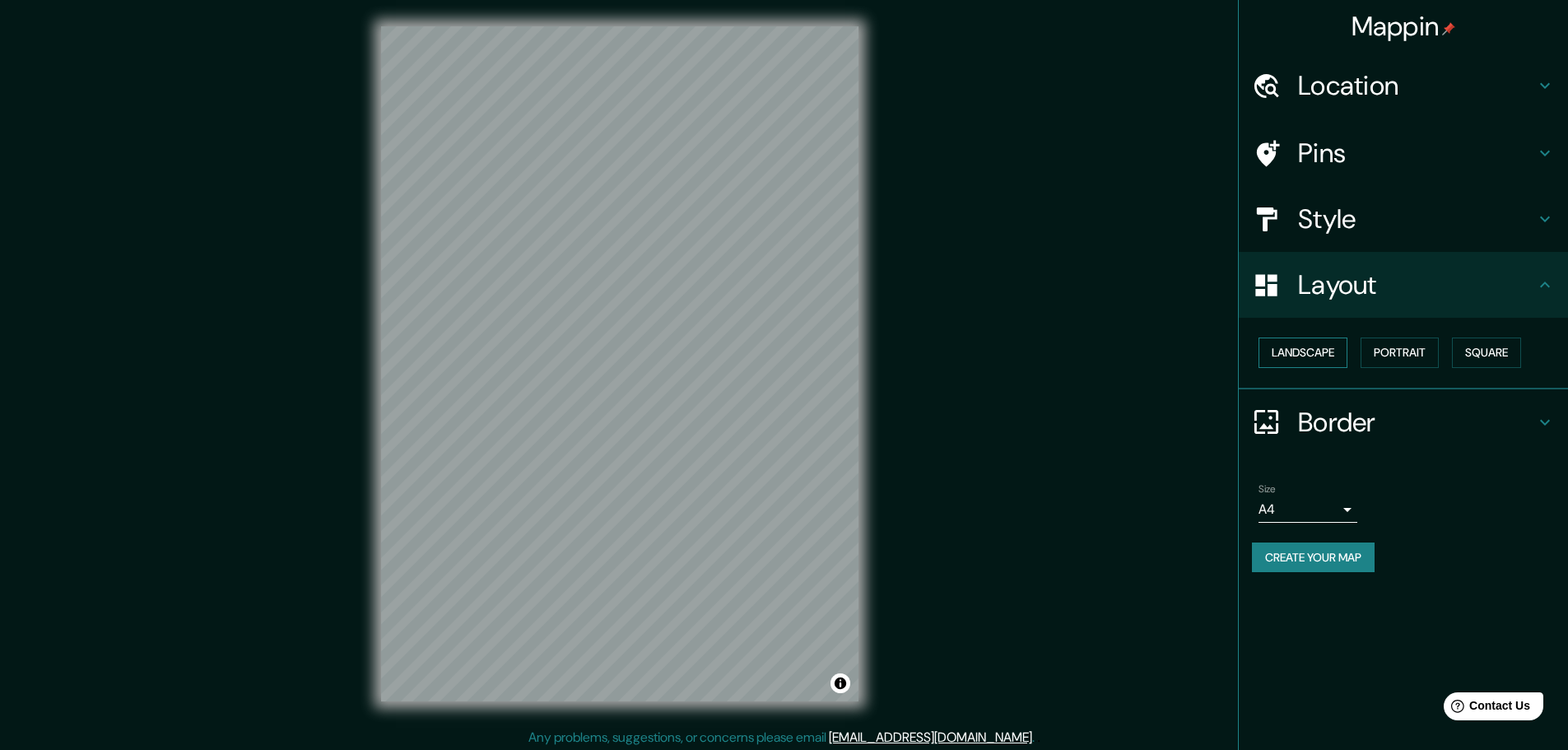
click at [1345, 350] on button "Landscape" at bounding box center [1302, 352] width 89 height 31
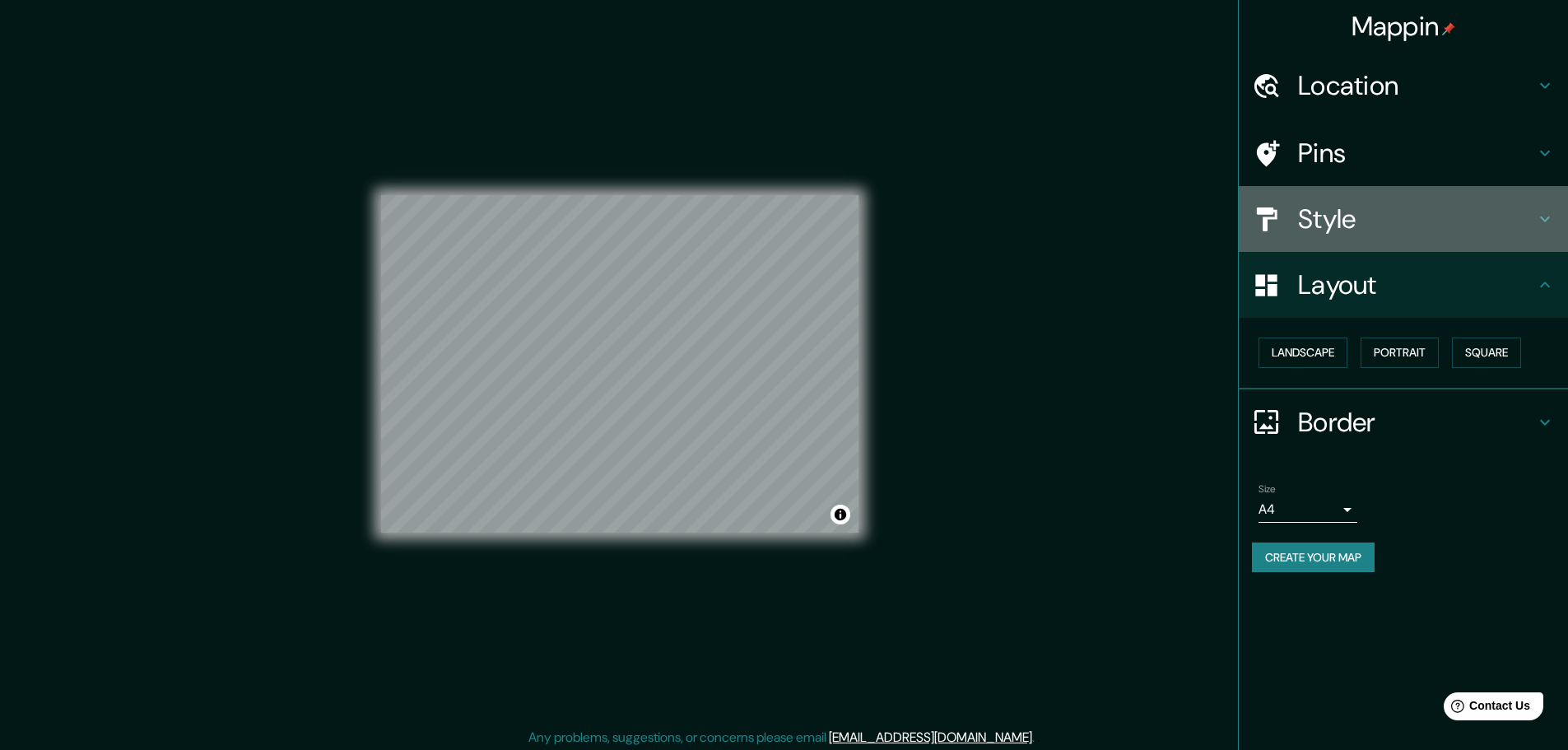
click at [1356, 188] on div "Style" at bounding box center [1403, 218] width 329 height 66
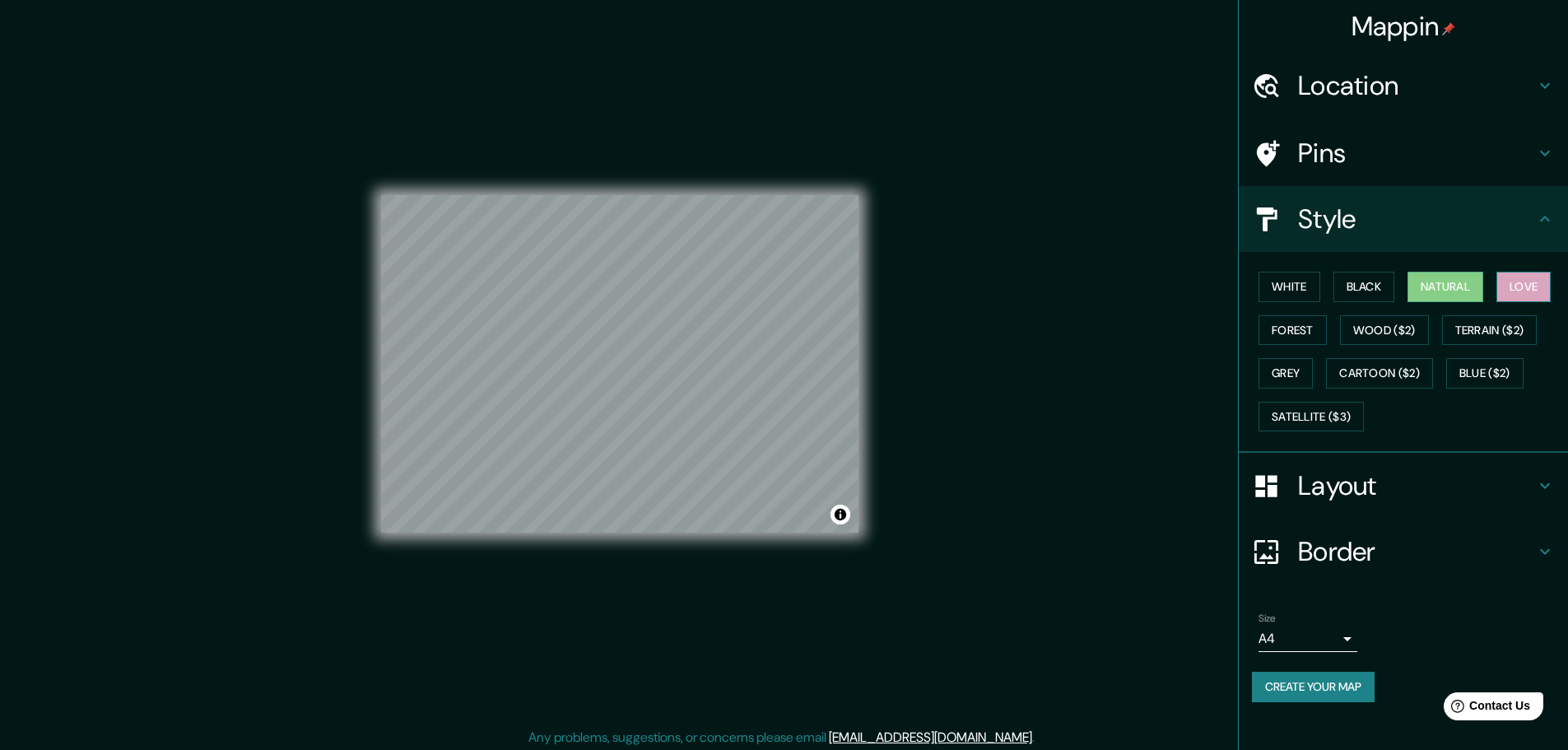
click at [1524, 289] on button "Love" at bounding box center [1523, 287] width 54 height 31
click at [1352, 289] on button "Black" at bounding box center [1364, 287] width 61 height 31
click at [1301, 379] on button "Grey" at bounding box center [1285, 373] width 54 height 31
